Goal: Transaction & Acquisition: Purchase product/service

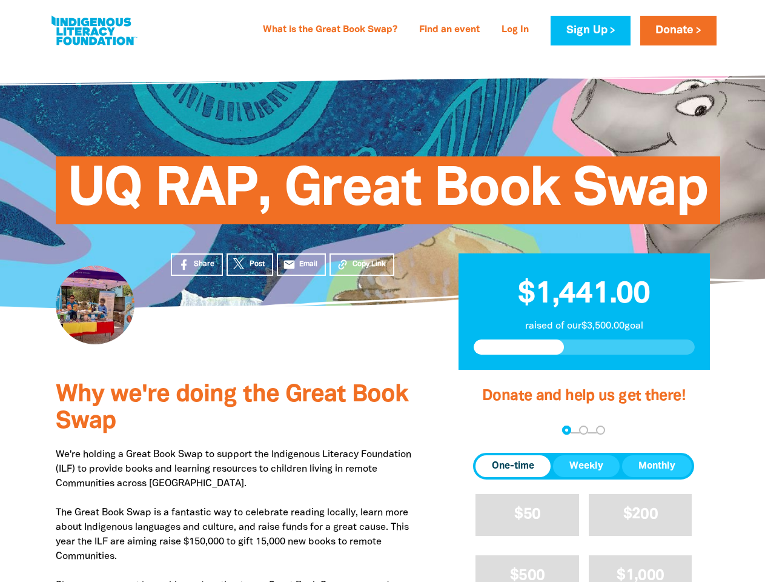
click at [382, 291] on div "UQ RAP, Great Book Swap" at bounding box center [382, 181] width 727 height 253
click at [362, 264] on span "Copy Link" at bounding box center [369, 264] width 33 height 11
click at [489, 431] on div "arrow_back Back Step 1 Step 2 Step 3" at bounding box center [583, 430] width 221 height 15
click at [566, 430] on div "Navigate to step 1 of 3 to enter your donation amount" at bounding box center [566, 429] width 3 height 3
click at [513, 466] on span "One-time" at bounding box center [513, 466] width 42 height 15
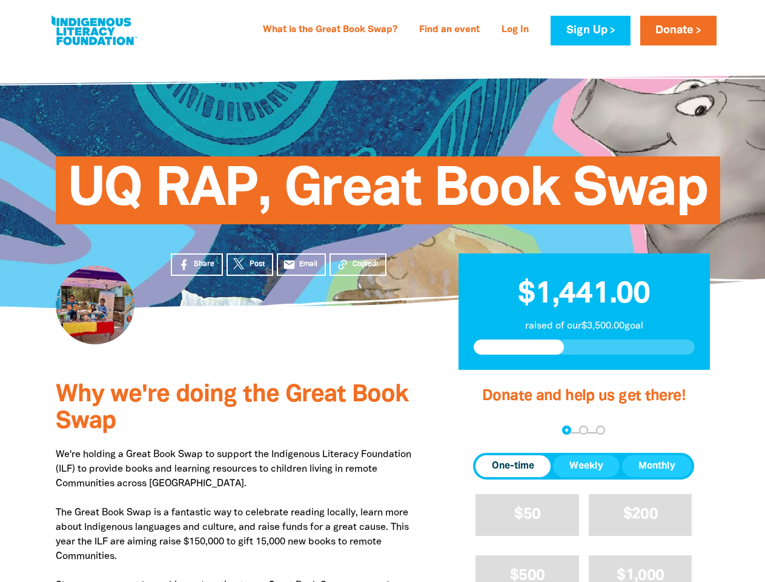
click at [586, 466] on span "Weekly" at bounding box center [586, 466] width 34 height 15
click at [657, 466] on span "Monthly" at bounding box center [656, 466] width 37 height 15
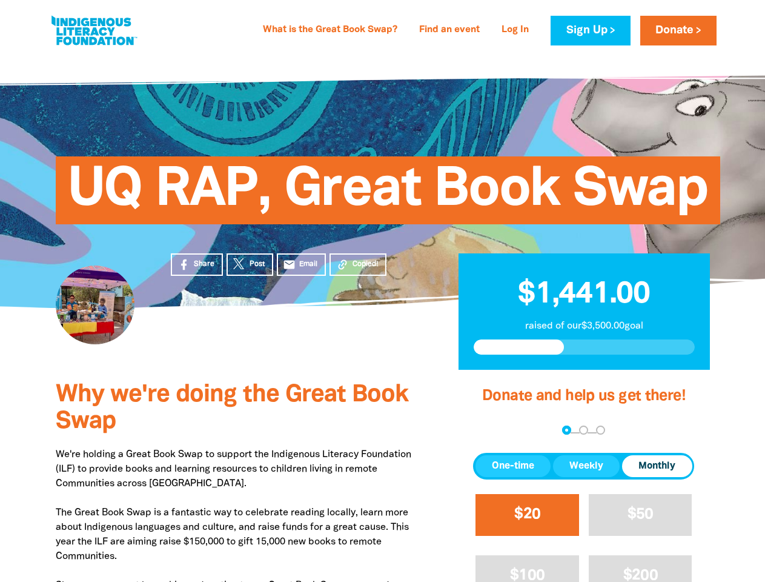
click at [527, 514] on span "$20" at bounding box center [527, 514] width 26 height 14
